Goal: Use online tool/utility

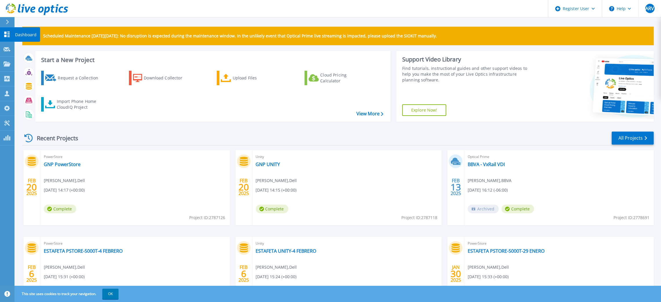
click at [6, 34] on icon at bounding box center [6, 35] width 7 height 6
click at [374, 112] on link "View More" at bounding box center [369, 114] width 27 height 6
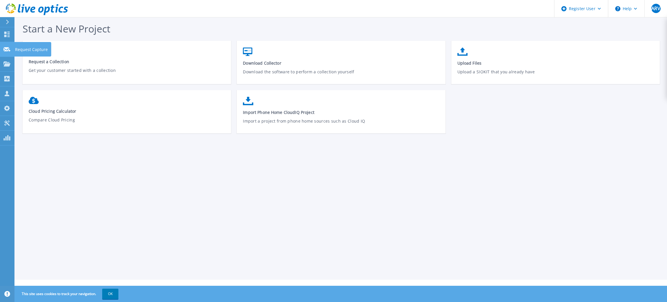
click at [6, 48] on icon at bounding box center [6, 49] width 7 height 4
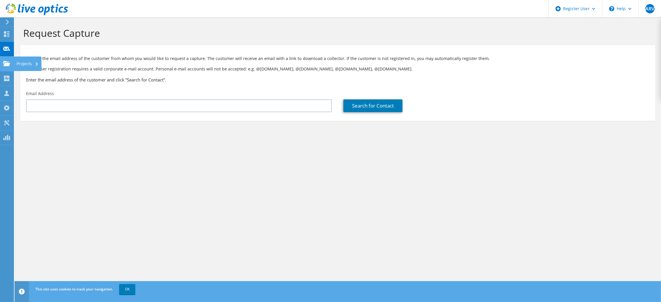
click at [7, 62] on icon at bounding box center [6, 64] width 7 height 6
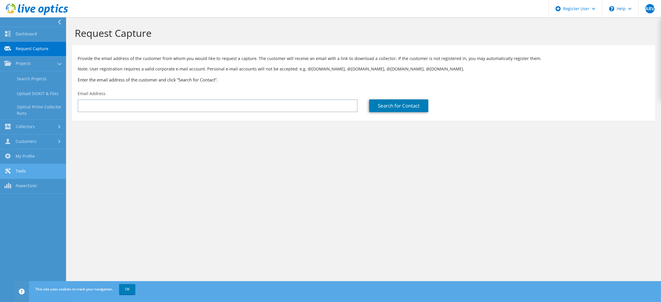
click at [24, 166] on link "Tools" at bounding box center [33, 171] width 66 height 15
